Goal: Task Accomplishment & Management: Use online tool/utility

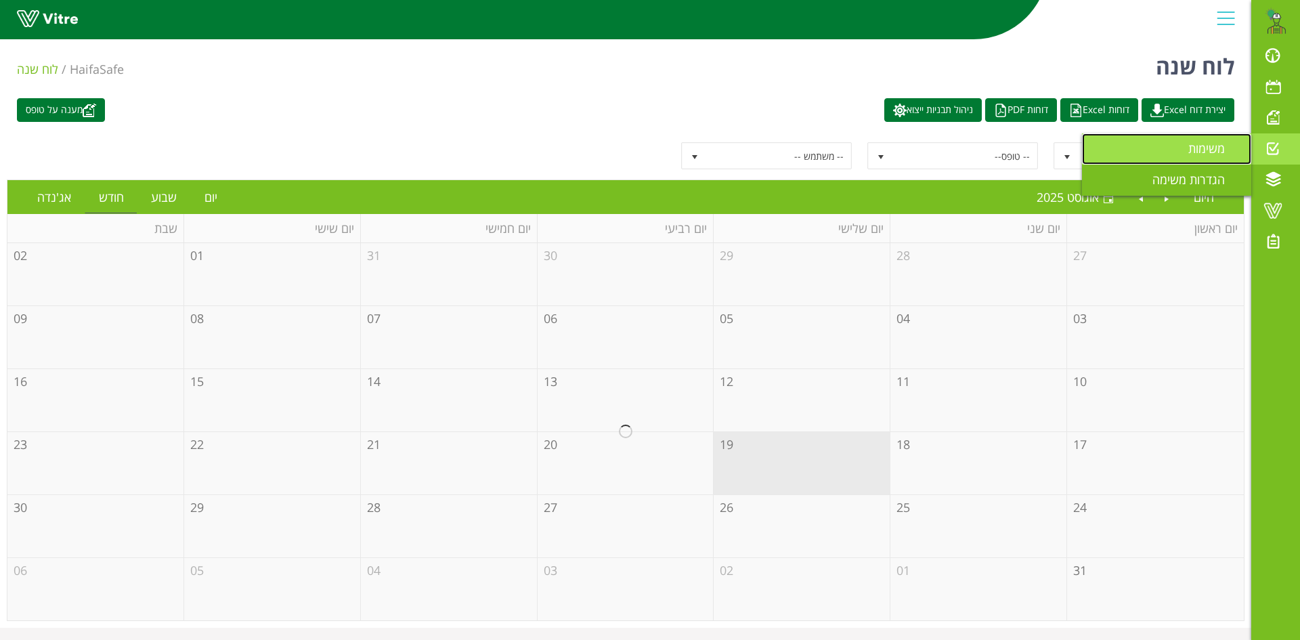
click at [1214, 145] on span "משימות" at bounding box center [1215, 148] width 53 height 16
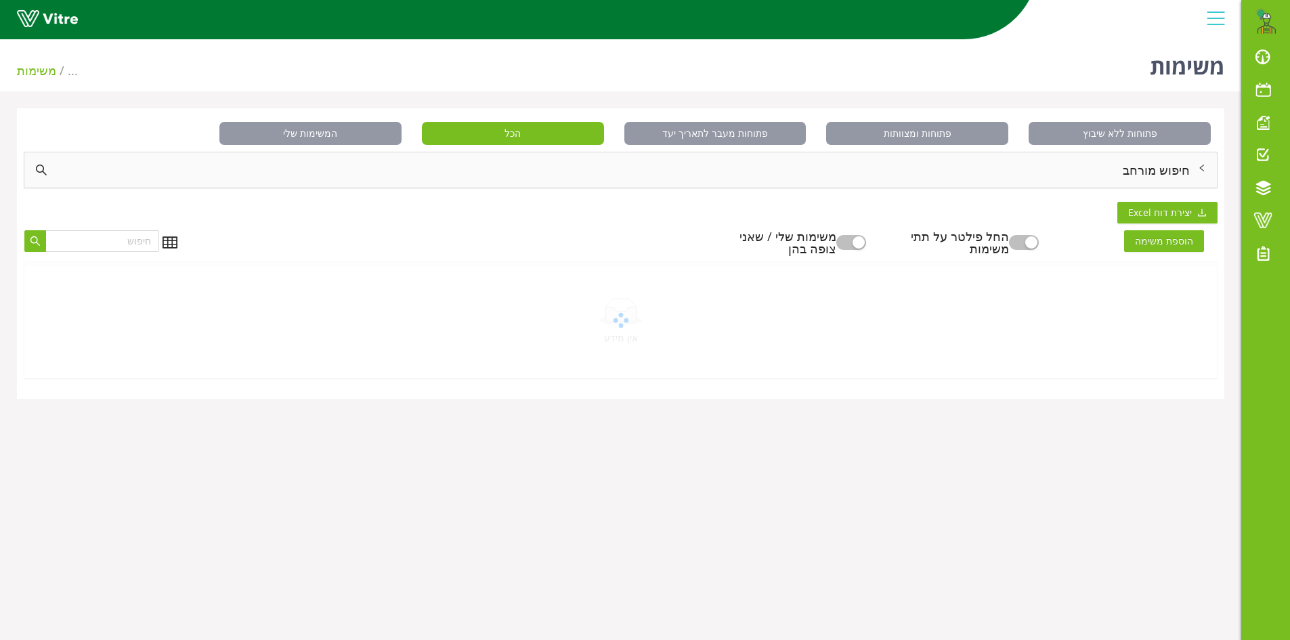
click at [1178, 167] on div "חיפוש מורחב" at bounding box center [620, 169] width 1193 height 35
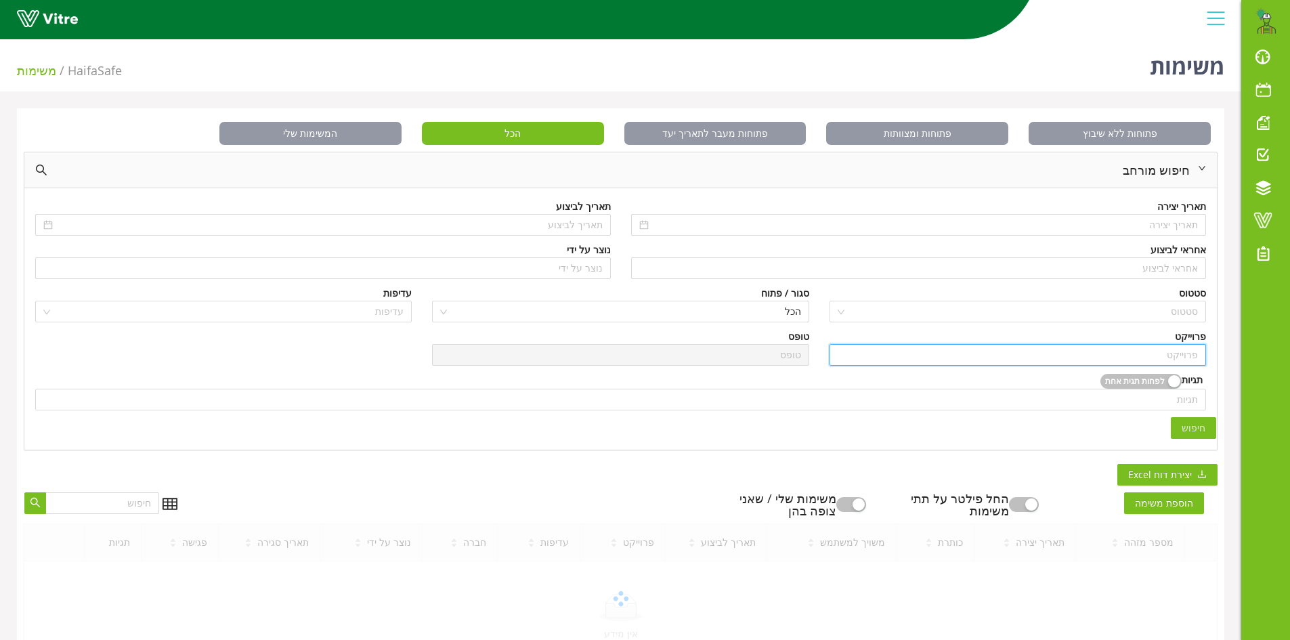
click at [1174, 348] on input "search" at bounding box center [1018, 355] width 360 height 20
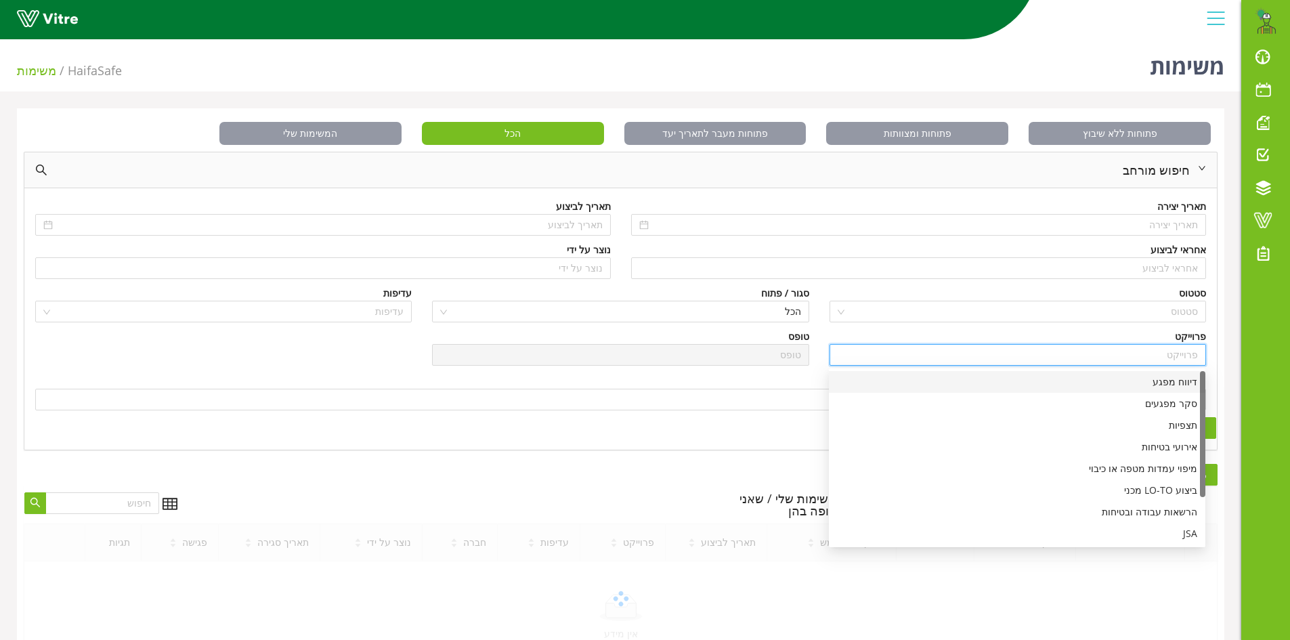
click at [1174, 381] on div "דיווח מפגע" at bounding box center [1017, 382] width 360 height 15
type input "דיווח מפגע"
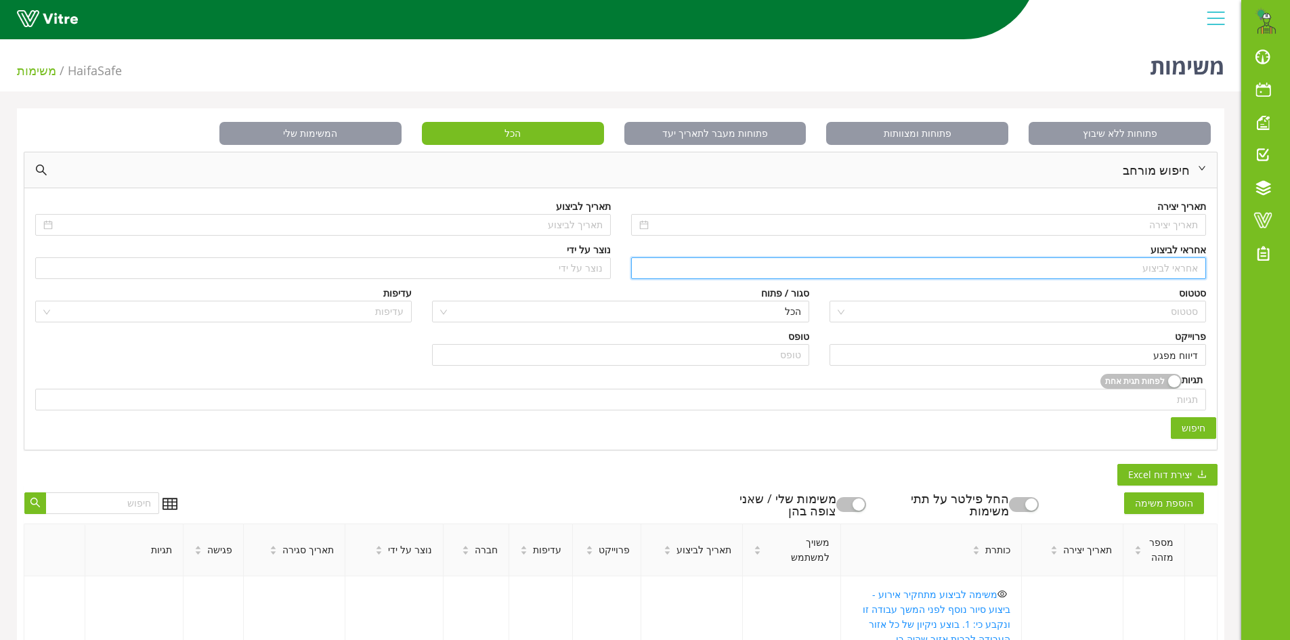
click at [1183, 270] on input "search" at bounding box center [918, 268] width 559 height 20
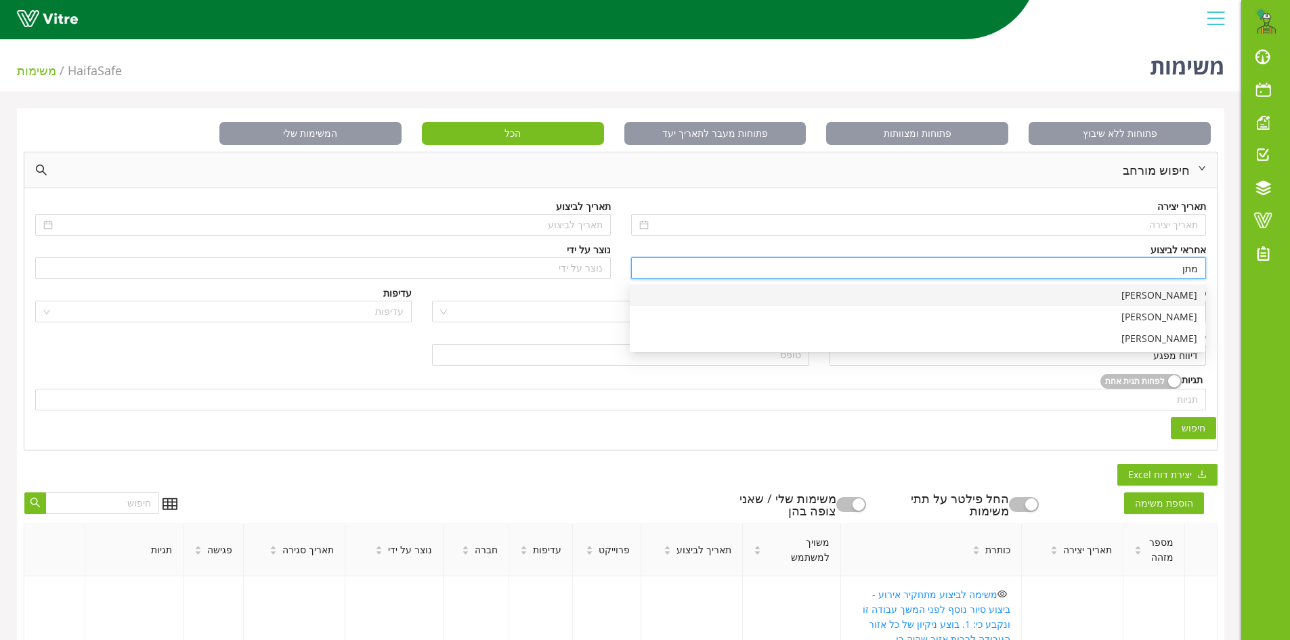
click at [1180, 294] on div "[PERSON_NAME]" at bounding box center [917, 295] width 559 height 15
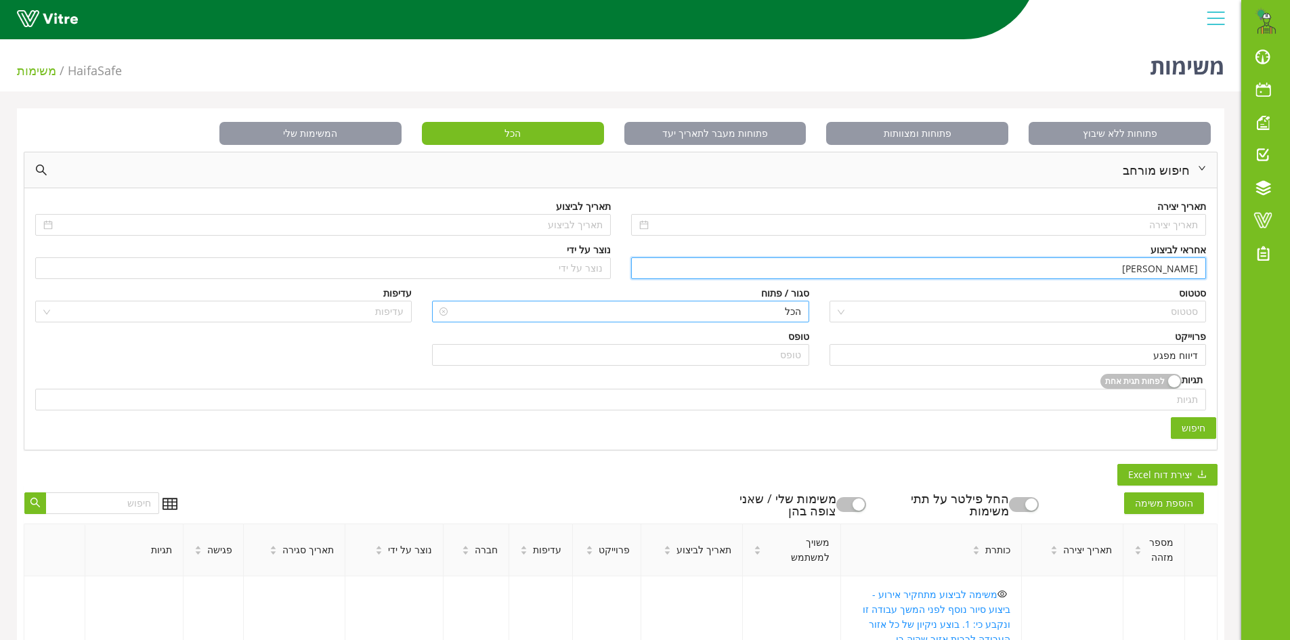
click at [745, 307] on span "הכל" at bounding box center [620, 311] width 360 height 20
type input "[PERSON_NAME]"
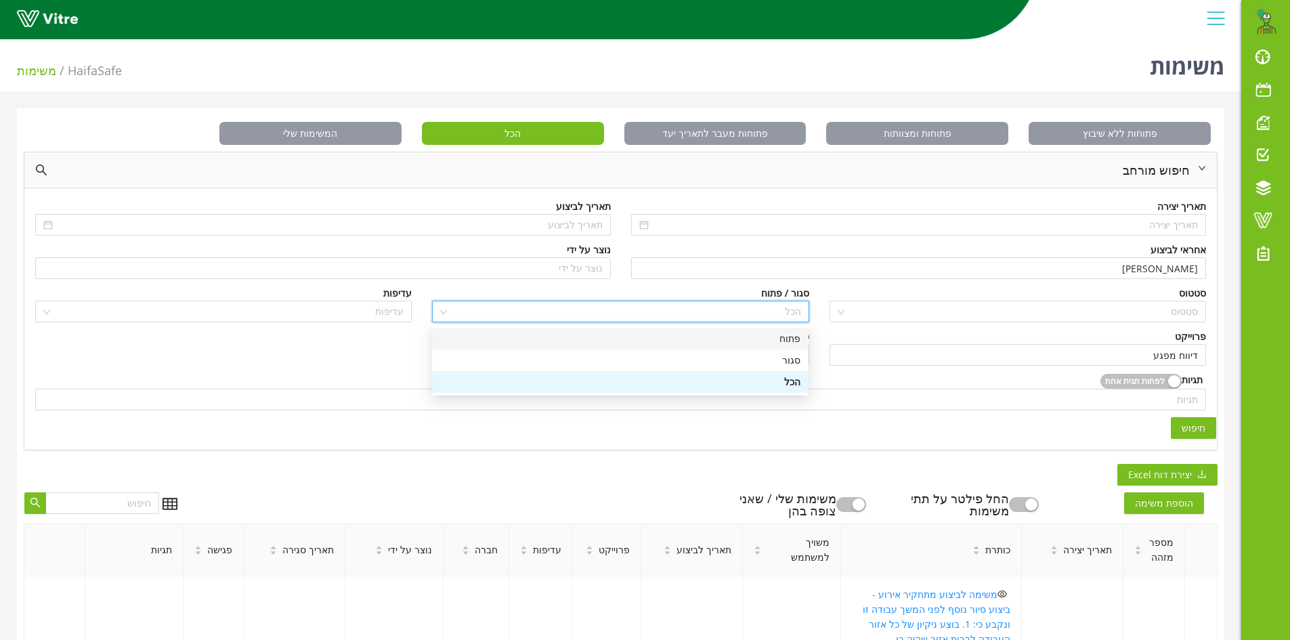
click at [788, 340] on div "פתוח" at bounding box center [620, 338] width 360 height 15
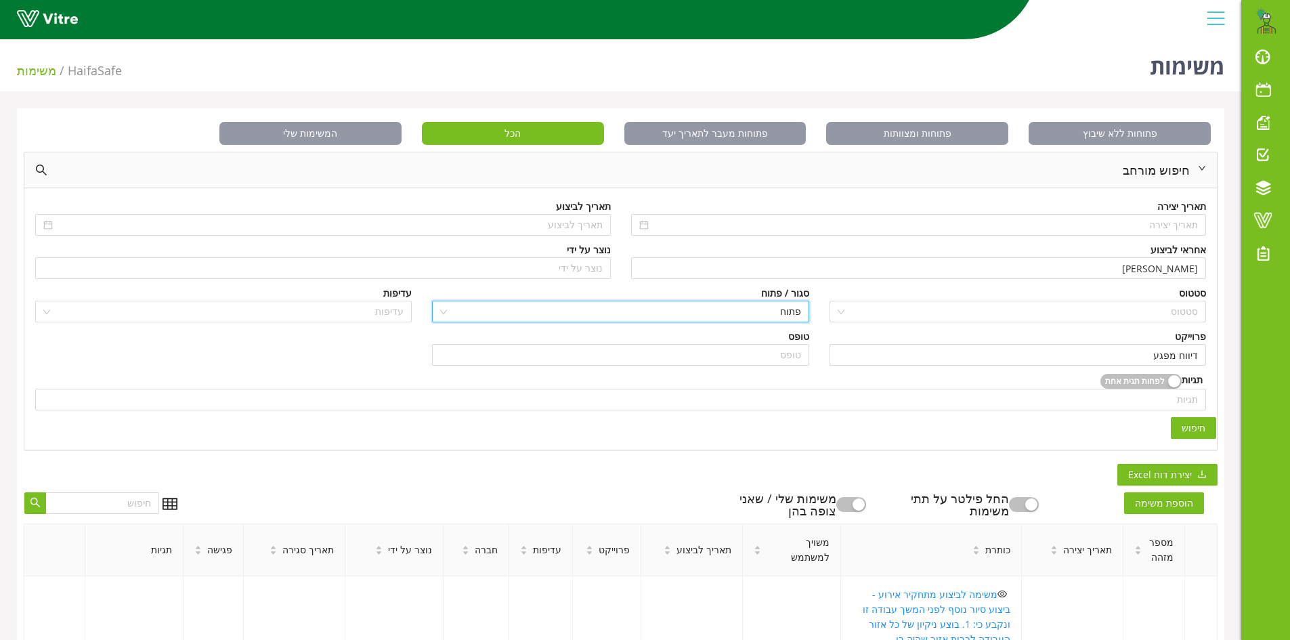
click at [1195, 425] on span "חיפוש" at bounding box center [1194, 428] width 24 height 15
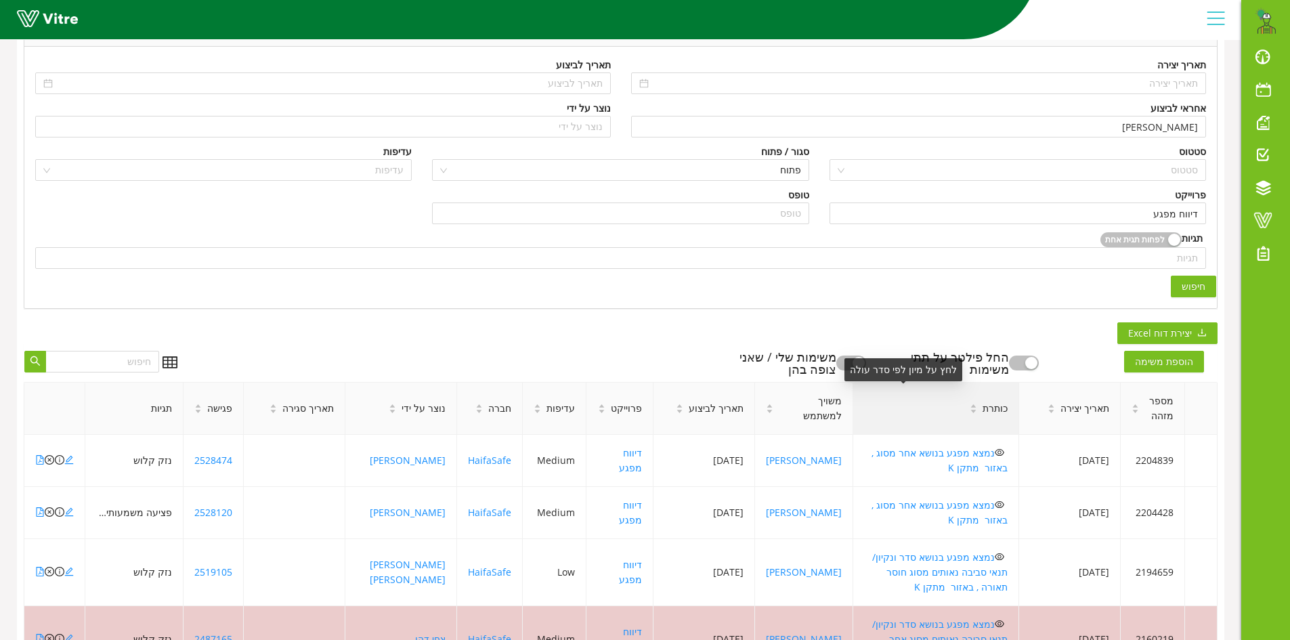
scroll to position [271, 0]
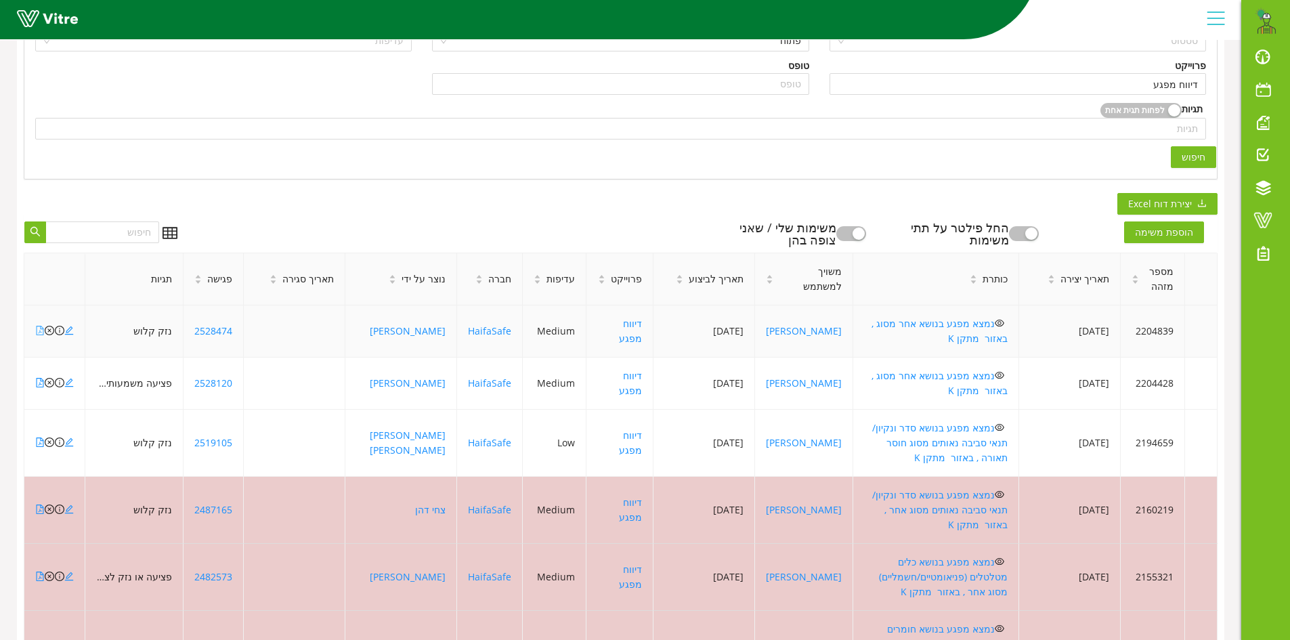
click at [40, 333] on icon "file-pdf" at bounding box center [40, 330] width 7 height 9
click at [49, 328] on icon "close-circle" at bounding box center [49, 330] width 9 height 9
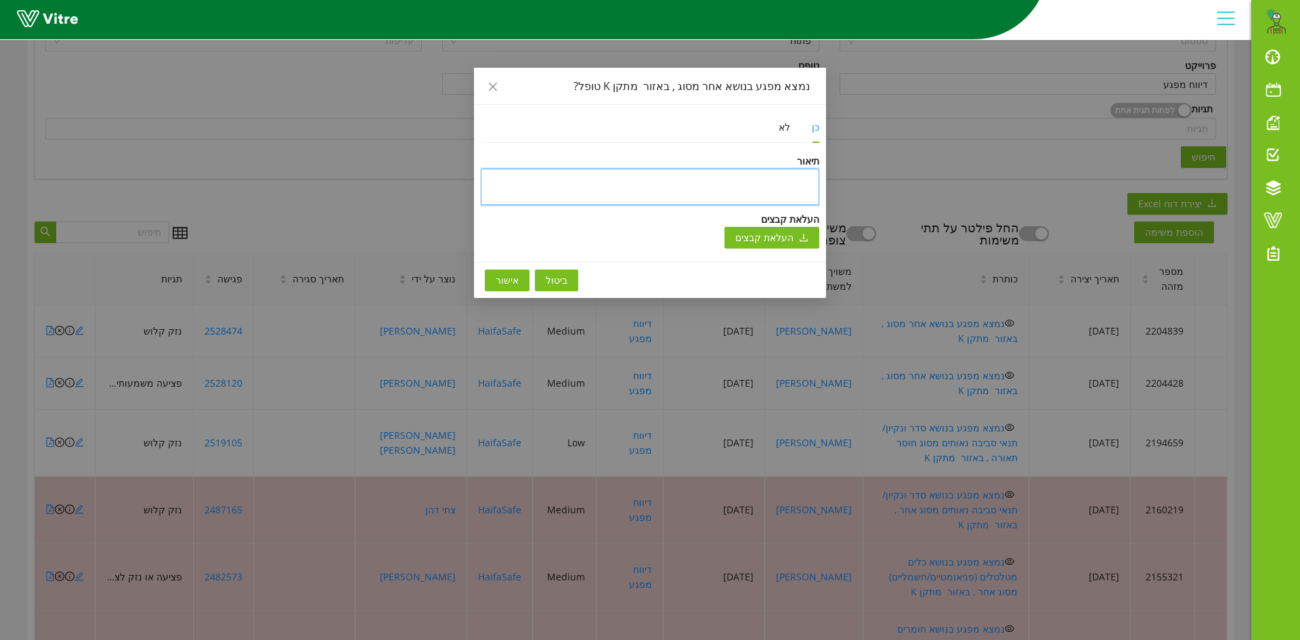
click at [794, 179] on textarea at bounding box center [650, 187] width 339 height 37
type textarea "ט"
type textarea "טו"
type textarea "טופ"
type textarea "טופל"
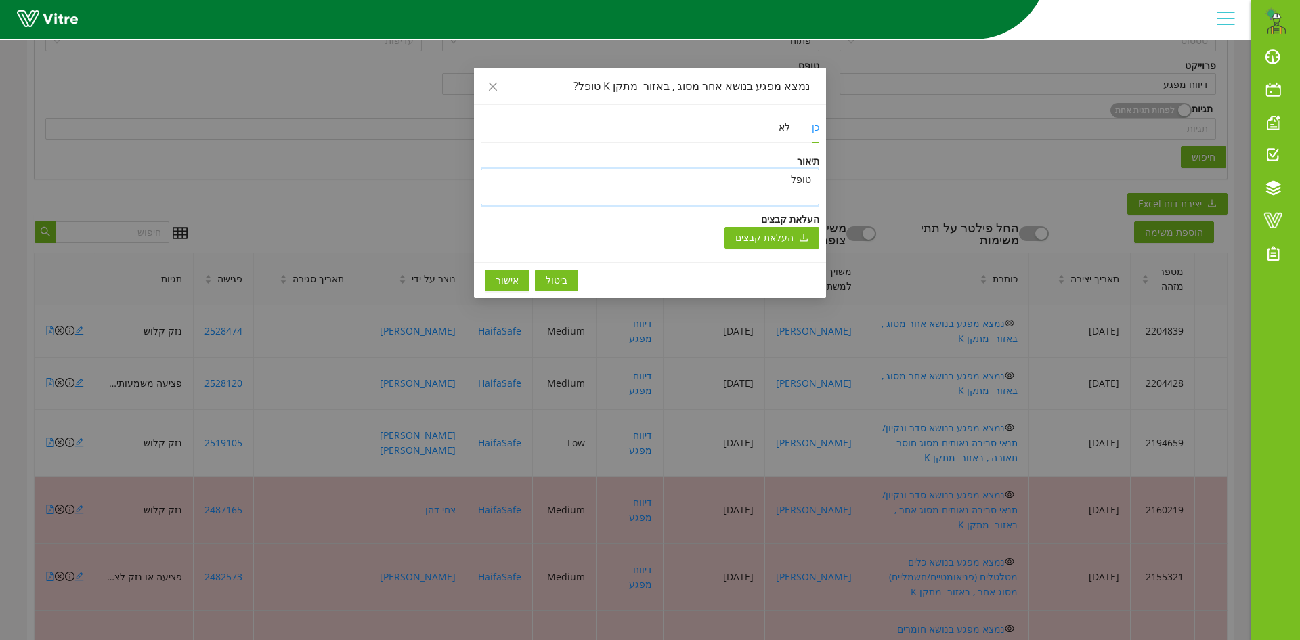
type textarea "טופל"
type textarea "טופל ו"
type textarea "טופל ומ"
type textarea "טופל ו"
type textarea "טופל ונ"
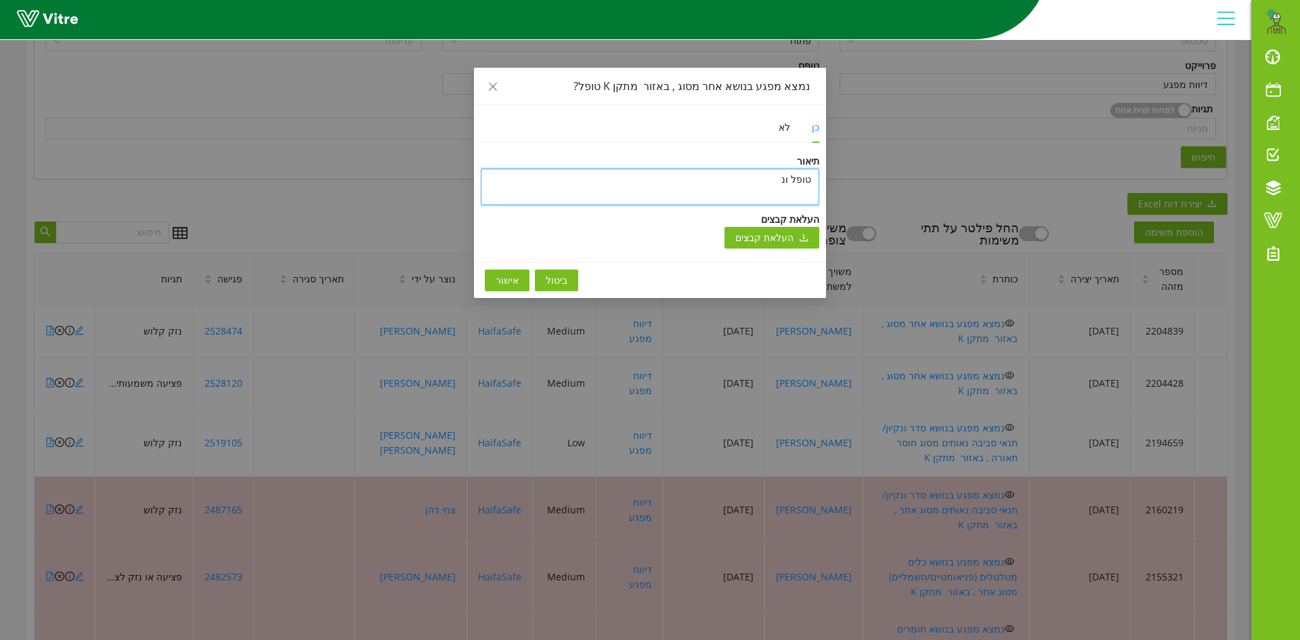
type textarea "טופל וני"
type textarea "טופל וניס"
type textarea "טופל וניסג"
type textarea "טופל וניסגר"
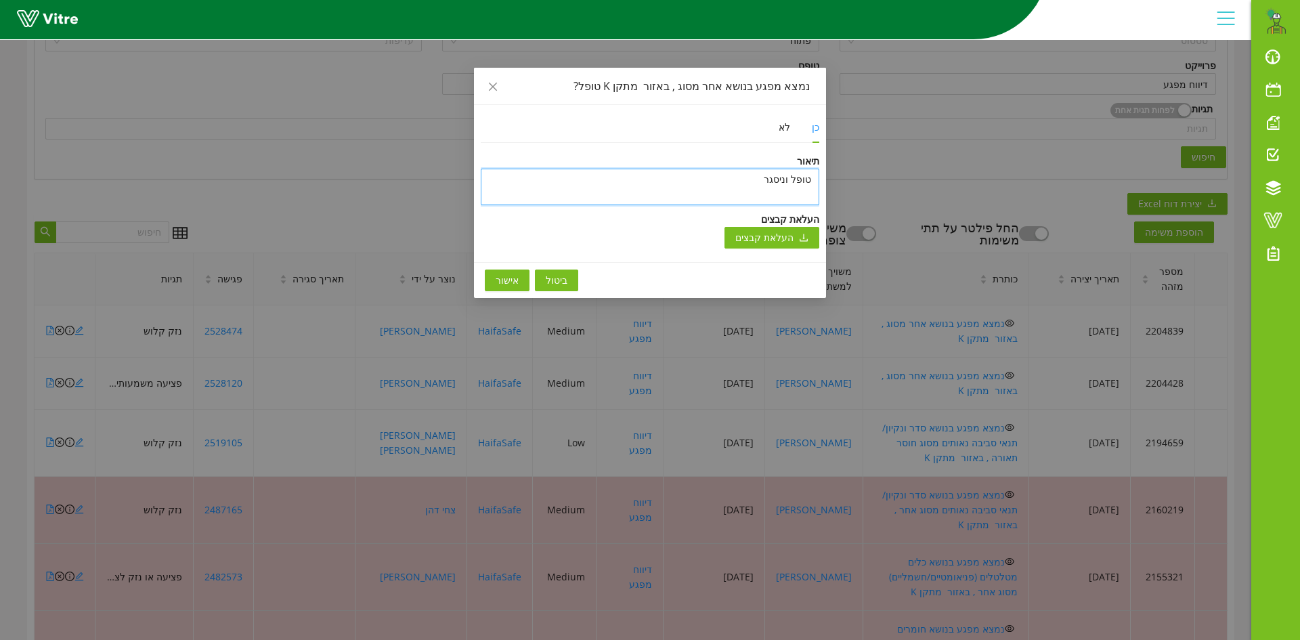
type textarea "טופל וניסגר ב"
type textarea "טופל וניסגר בת"
type textarea "טופל וניסגר בתו"
type textarea "טופל וניסגר בתוכ"
type textarea "טופל וניסגר בתוכנ"
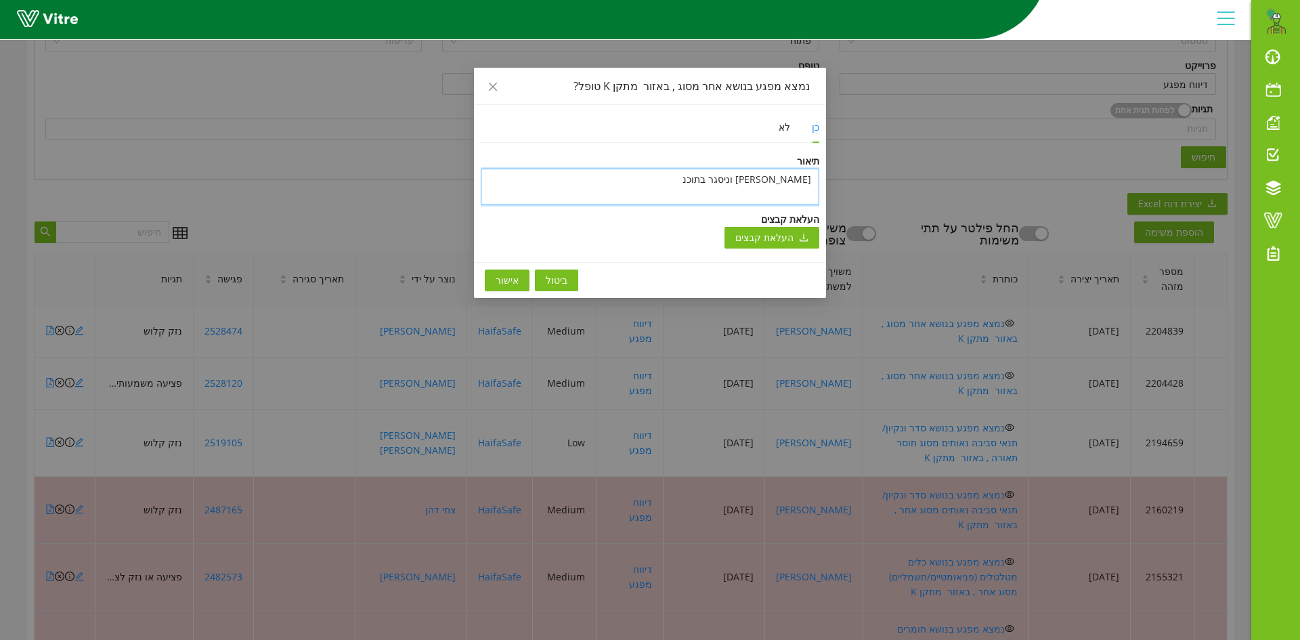
type textarea "טופל וניסגר בתוכנה"
click at [712, 182] on textarea "טופל וניסגר בתוכנה" at bounding box center [650, 187] width 339 height 37
click at [710, 182] on textarea "טופל וניסגר בתוכנה" at bounding box center [650, 187] width 339 height 37
type textarea "טופל וניסגר בתוכנה"
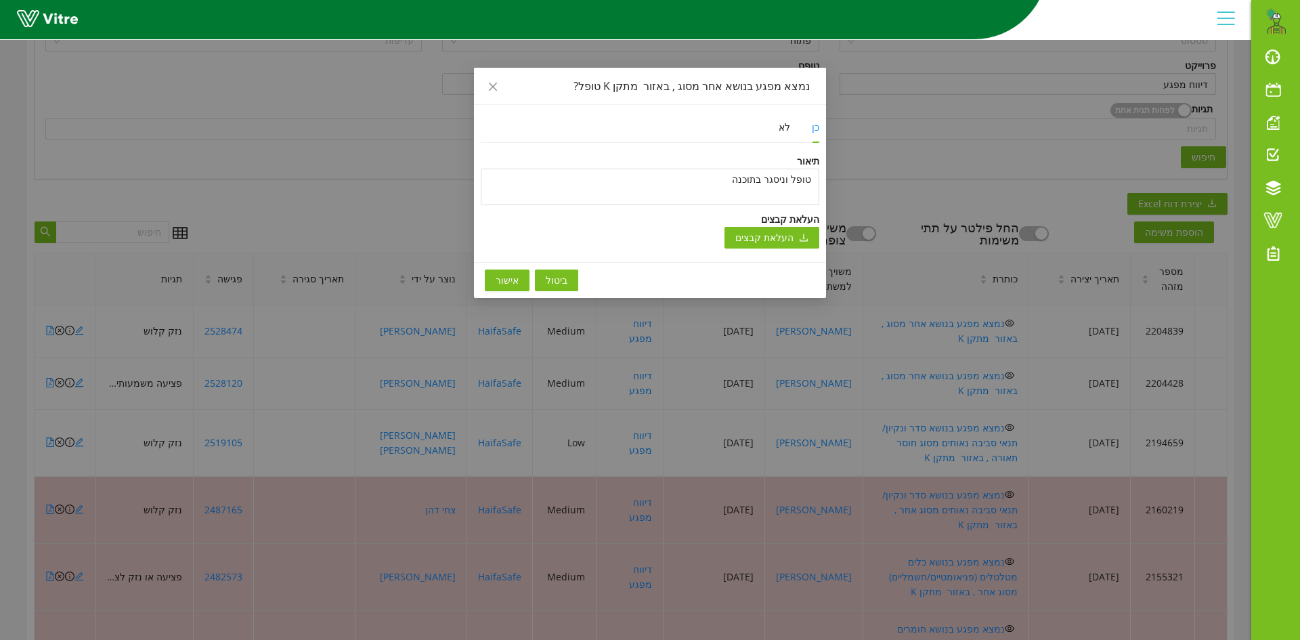
click at [505, 280] on span "אישור" at bounding box center [507, 280] width 23 height 15
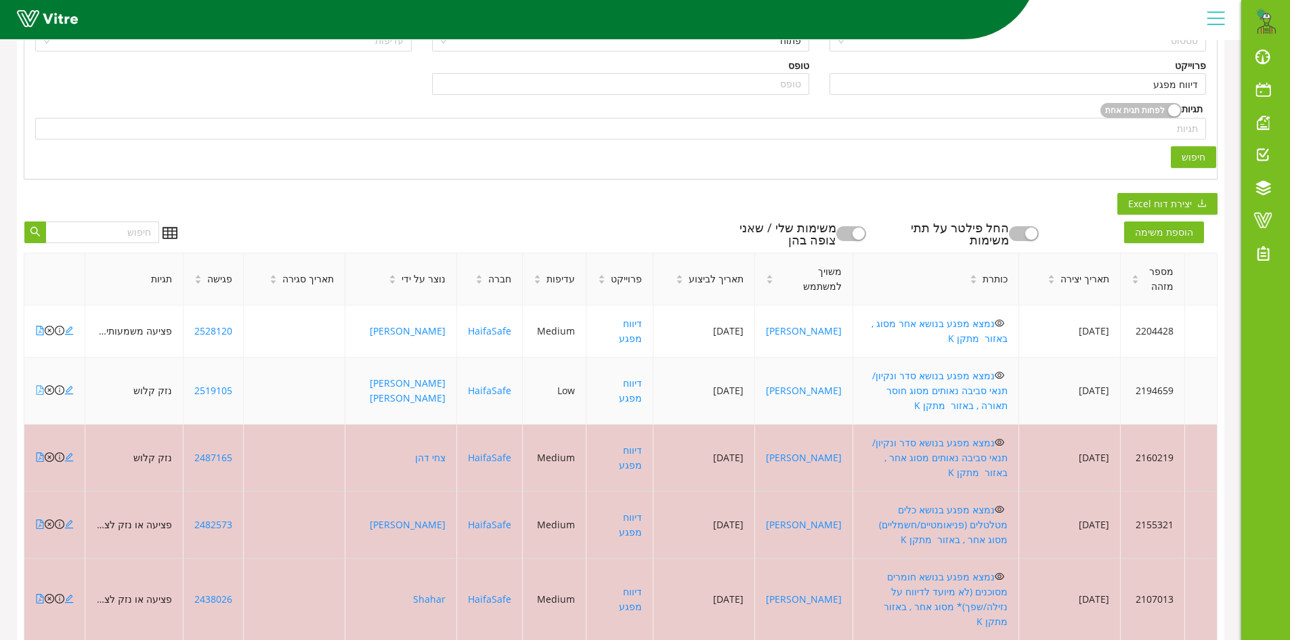
click at [41, 385] on icon "file-pdf" at bounding box center [40, 389] width 7 height 9
click at [48, 385] on icon "close-circle" at bounding box center [49, 389] width 9 height 9
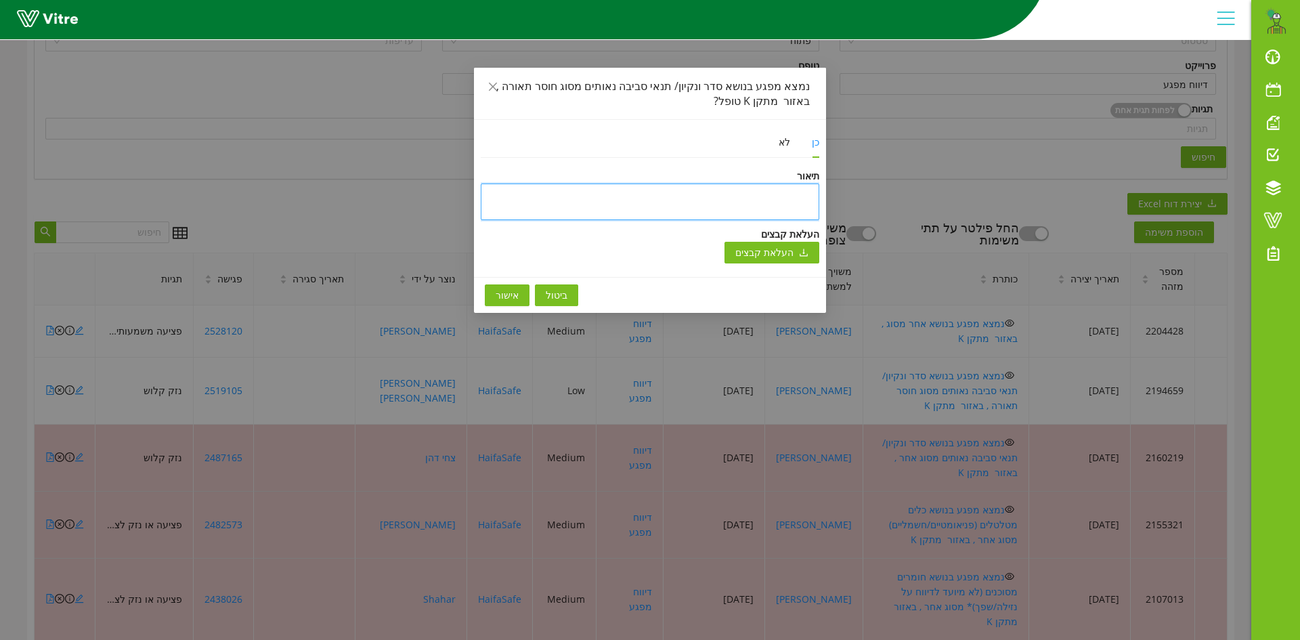
click at [687, 205] on textarea at bounding box center [650, 202] width 339 height 37
type textarea "ט"
type textarea "טו"
type textarea "טופ"
type textarea "טופל"
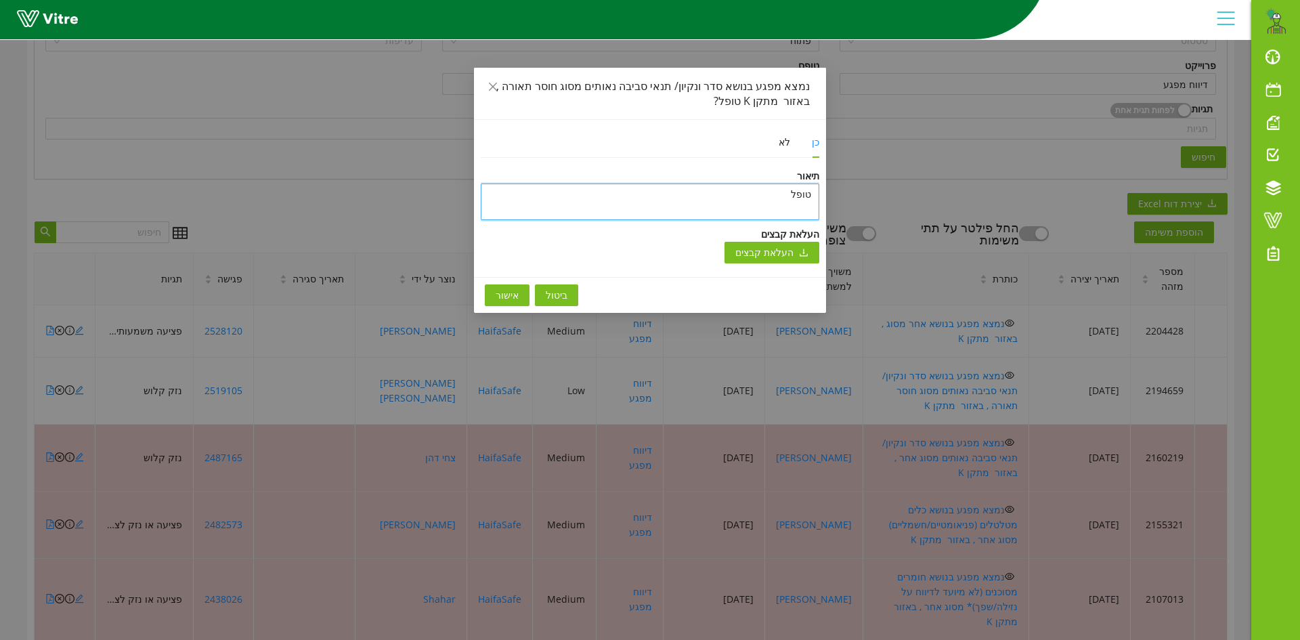
type textarea "טופל"
type textarea "טופל ו"
type textarea "טופל ונ"
type textarea "טופל וני"
type textarea "טופל וניס"
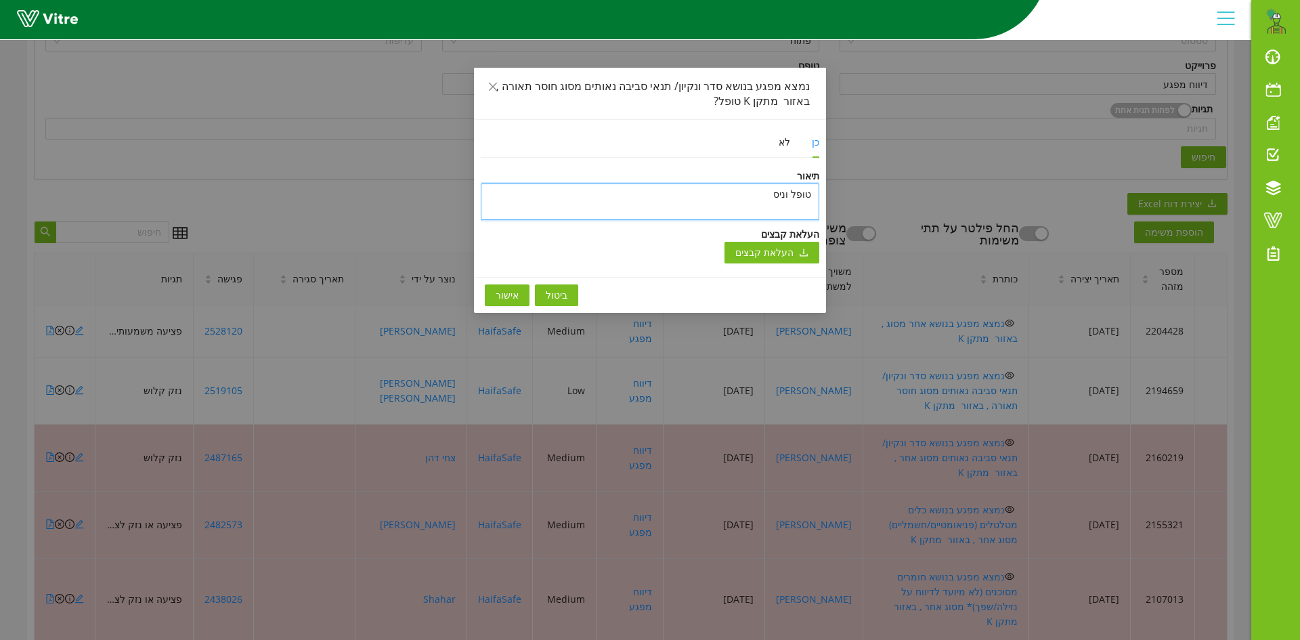
type textarea "טופל וניסג"
type textarea "טופל וניסגר"
type textarea "טופל וניסגר ב"
type textarea "טופל וניסגר בת"
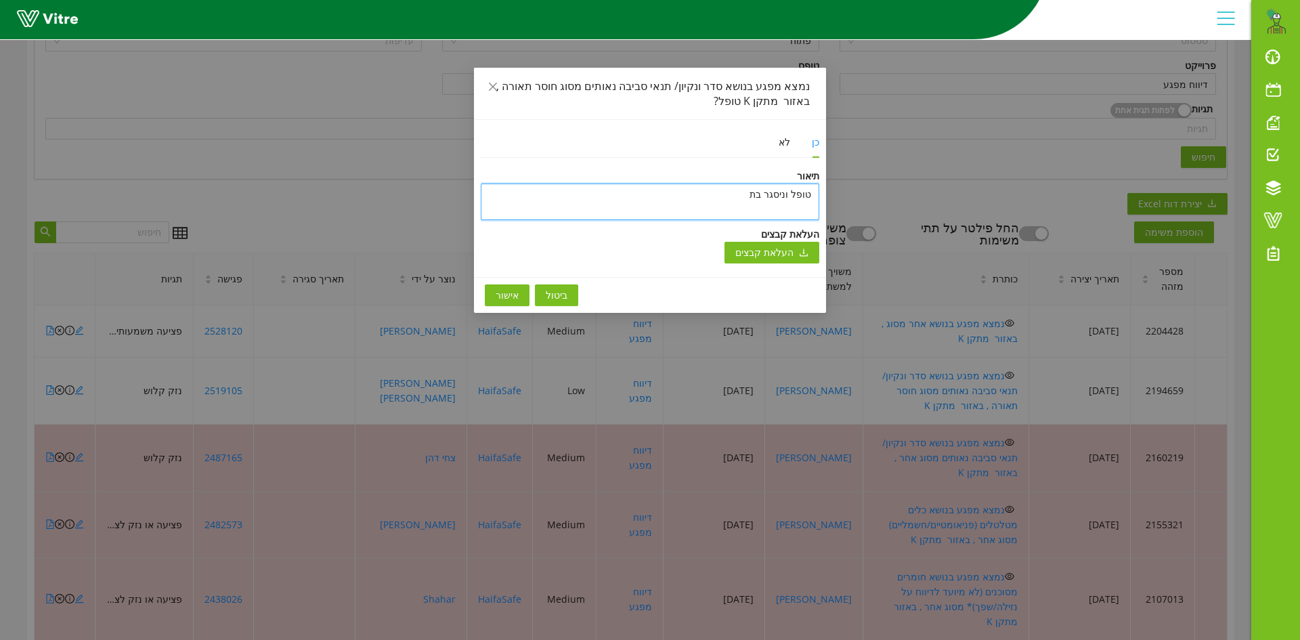
type textarea "טופל וניסגר בתו"
type textarea "טופל וניסגר בתוכ"
type textarea "טופל וניסגר בתוכנ"
type textarea "טופל וניסגר בתוכנה"
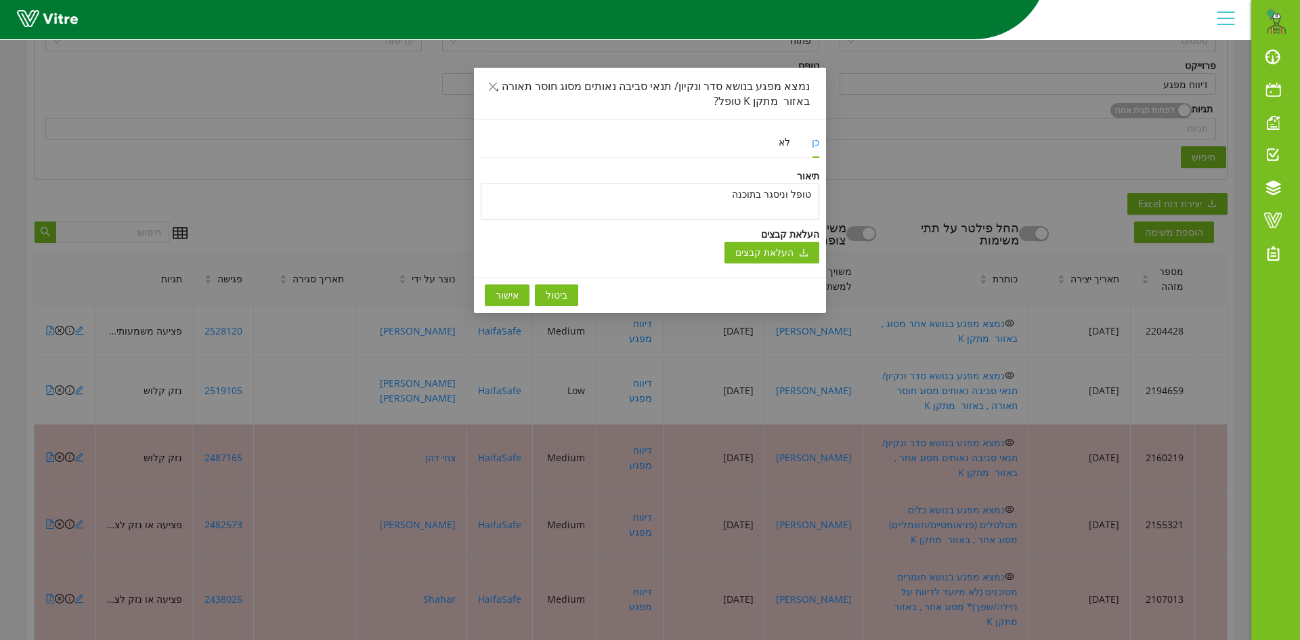
click at [509, 298] on span "אישור" at bounding box center [507, 295] width 23 height 15
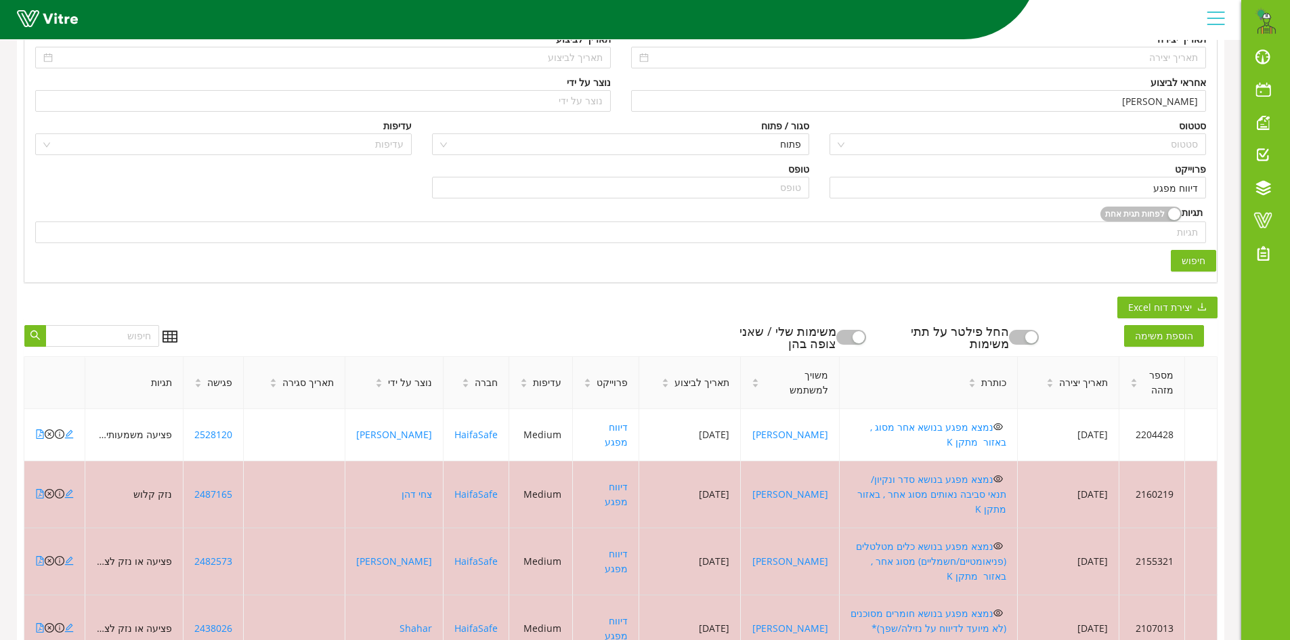
scroll to position [0, 0]
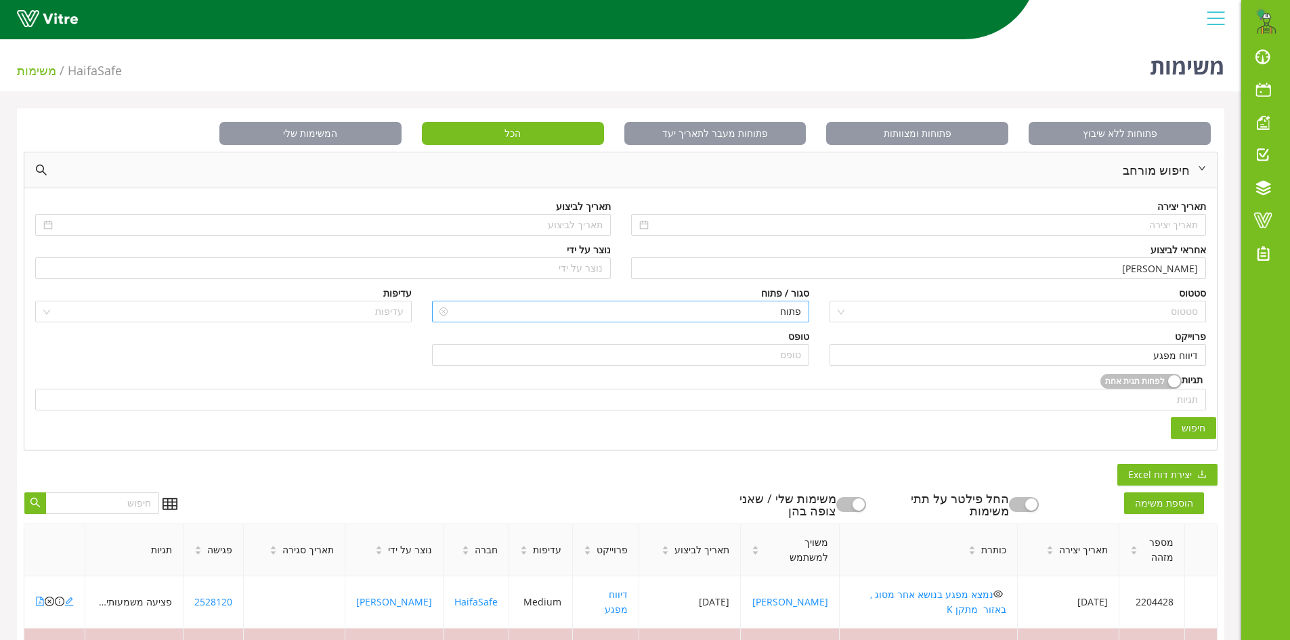
click at [756, 305] on span "פתוח" at bounding box center [620, 311] width 360 height 20
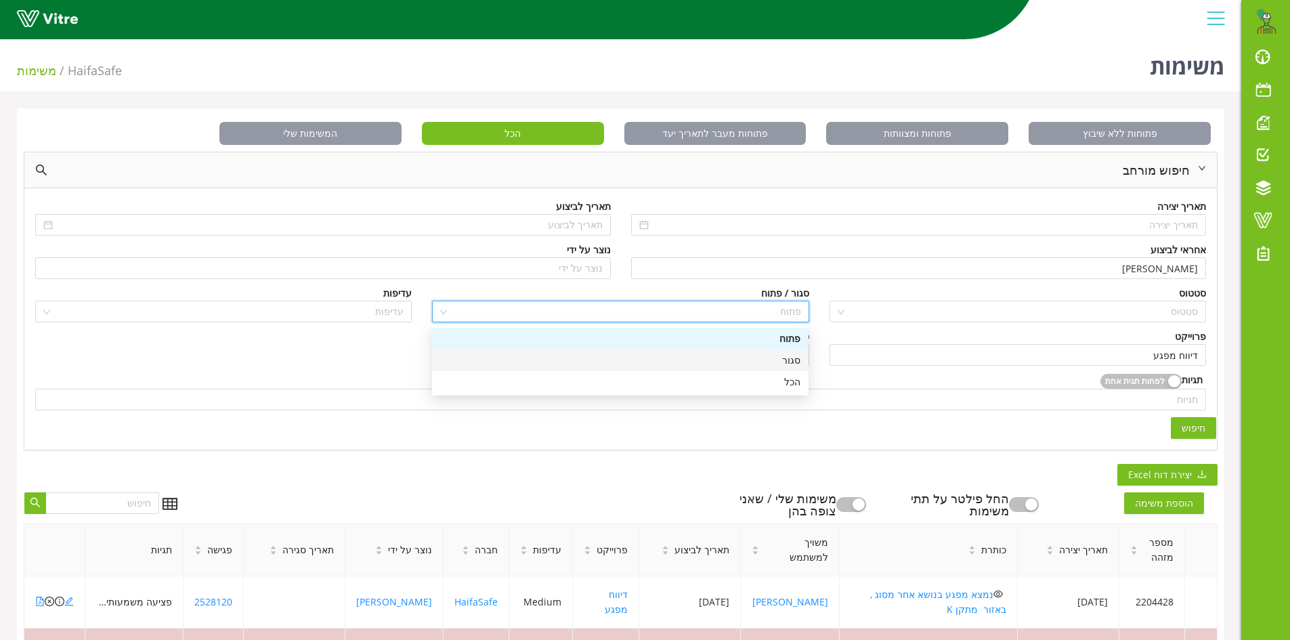
click at [785, 358] on div "סגור" at bounding box center [620, 360] width 360 height 15
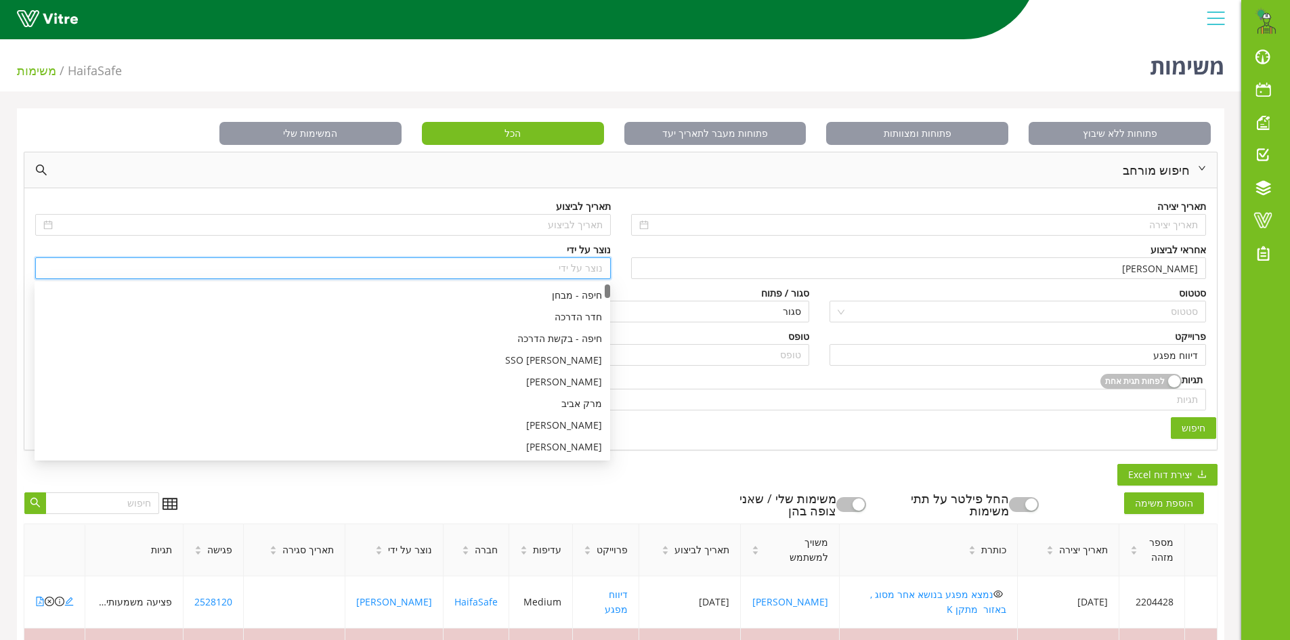
click at [589, 268] on input "search" at bounding box center [322, 268] width 559 height 20
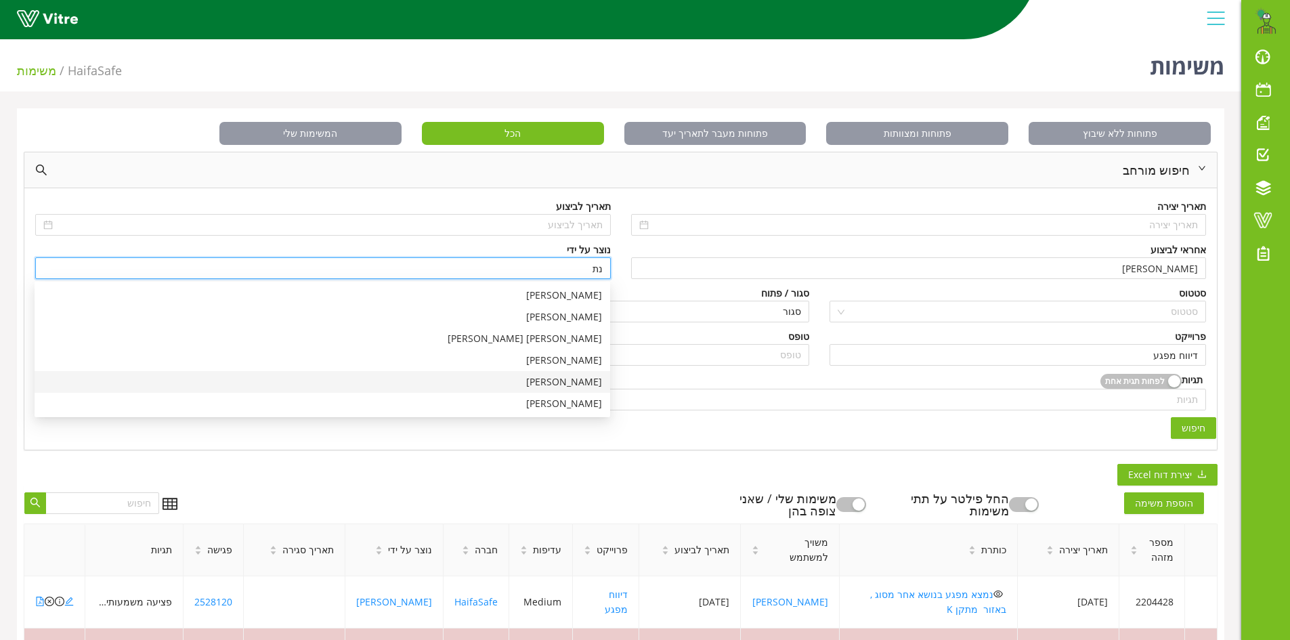
click at [568, 381] on div "[PERSON_NAME]" at bounding box center [322, 382] width 559 height 15
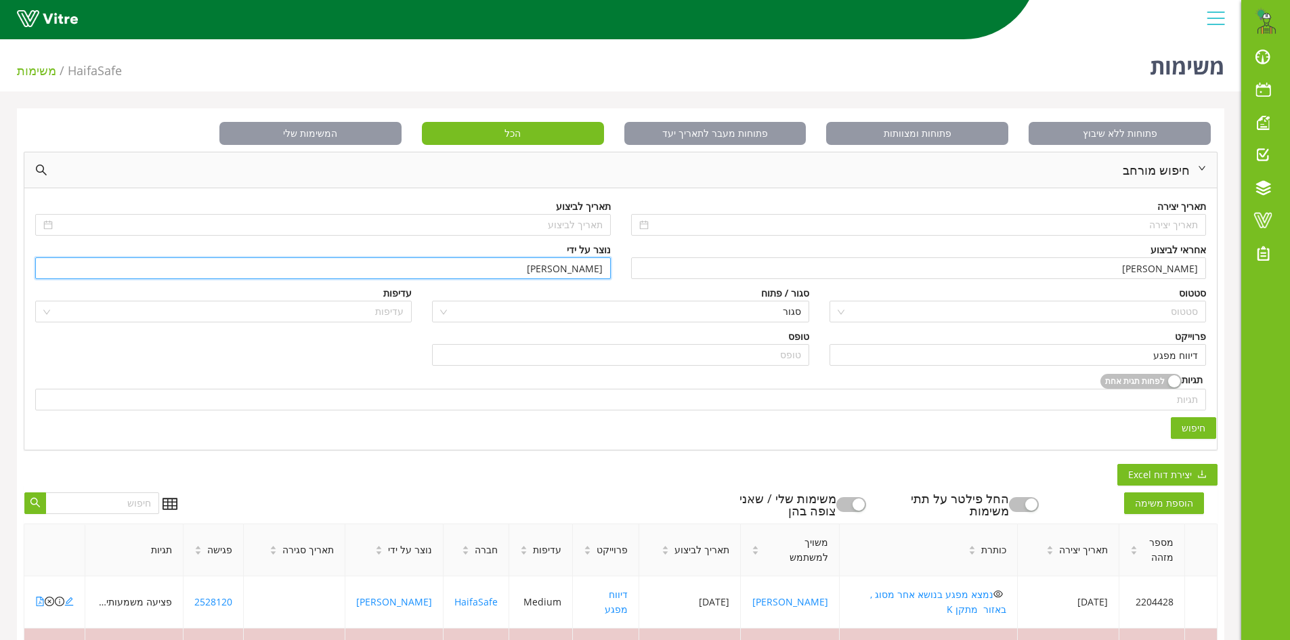
type input "[PERSON_NAME]"
click at [1194, 430] on span "חיפוש" at bounding box center [1194, 428] width 24 height 15
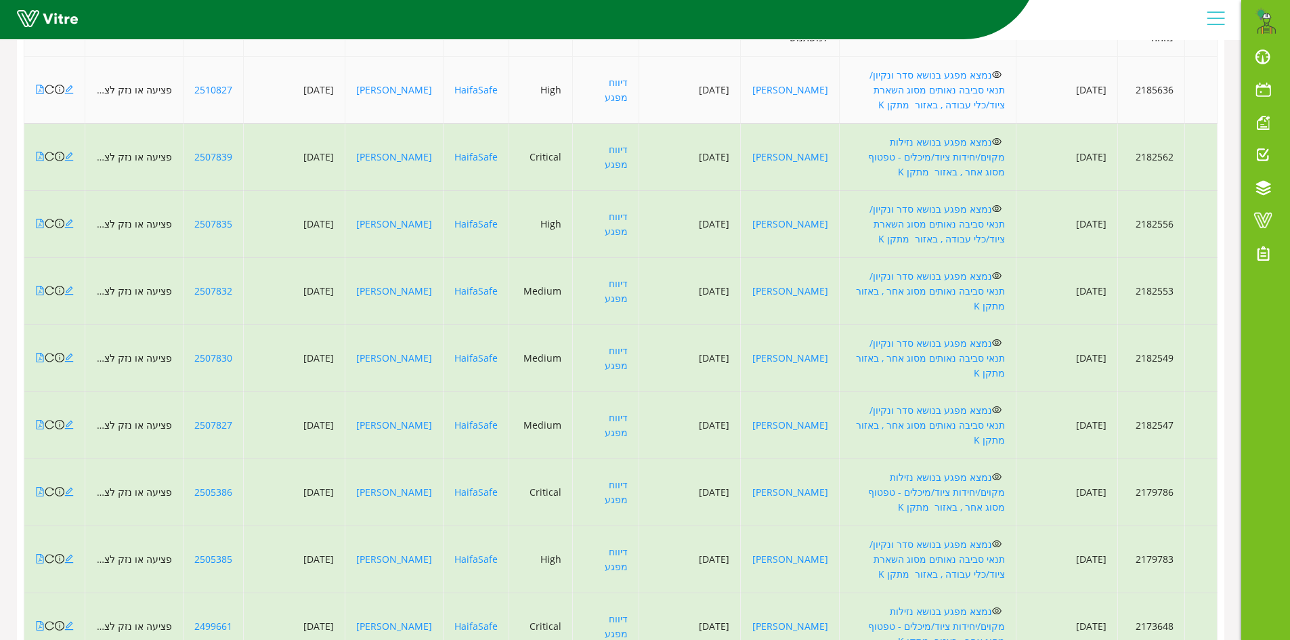
scroll to position [532, 0]
